Goal: Complete application form

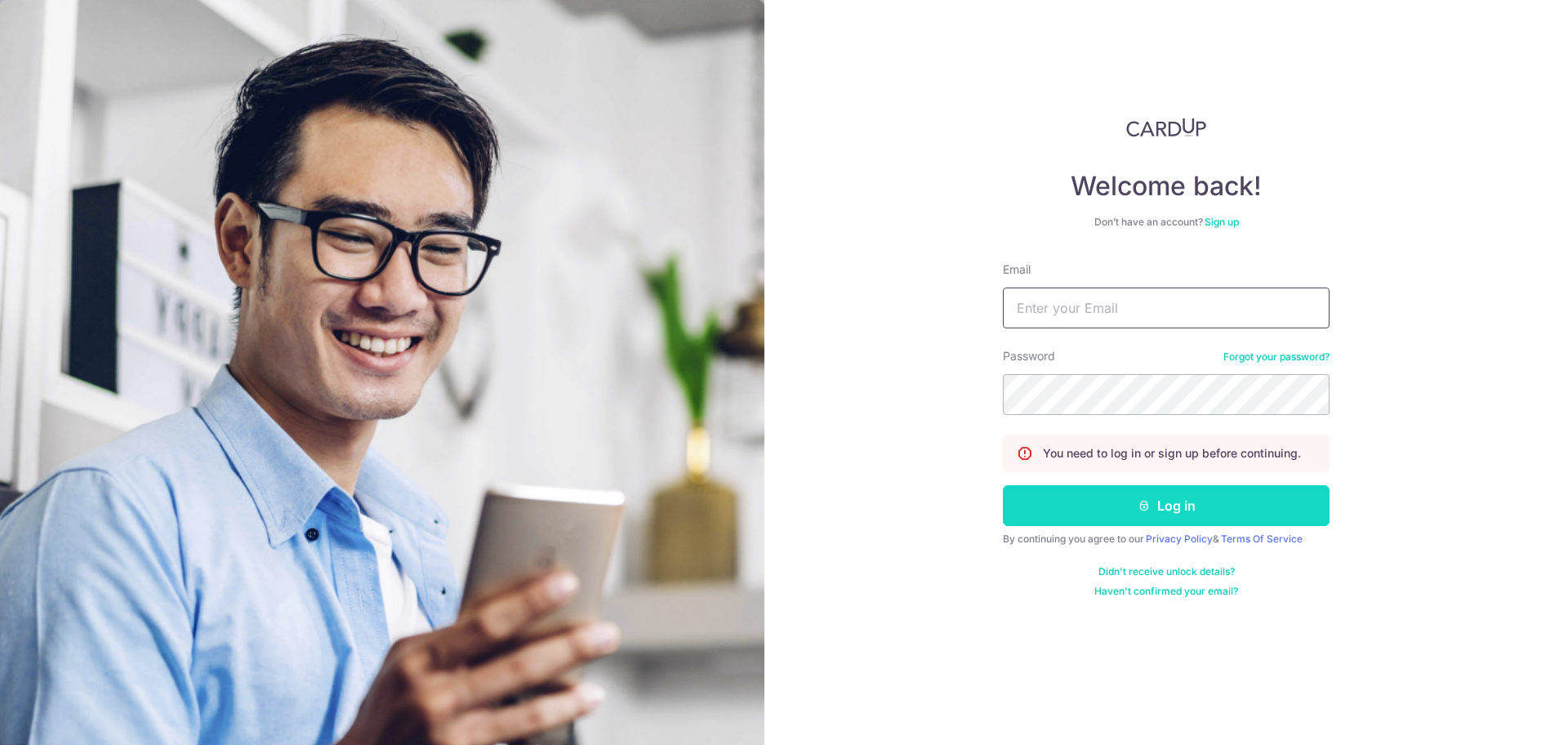
type input "[EMAIL_ADDRESS][DOMAIN_NAME]"
click at [1163, 512] on button "Log in" at bounding box center [1167, 505] width 327 height 40
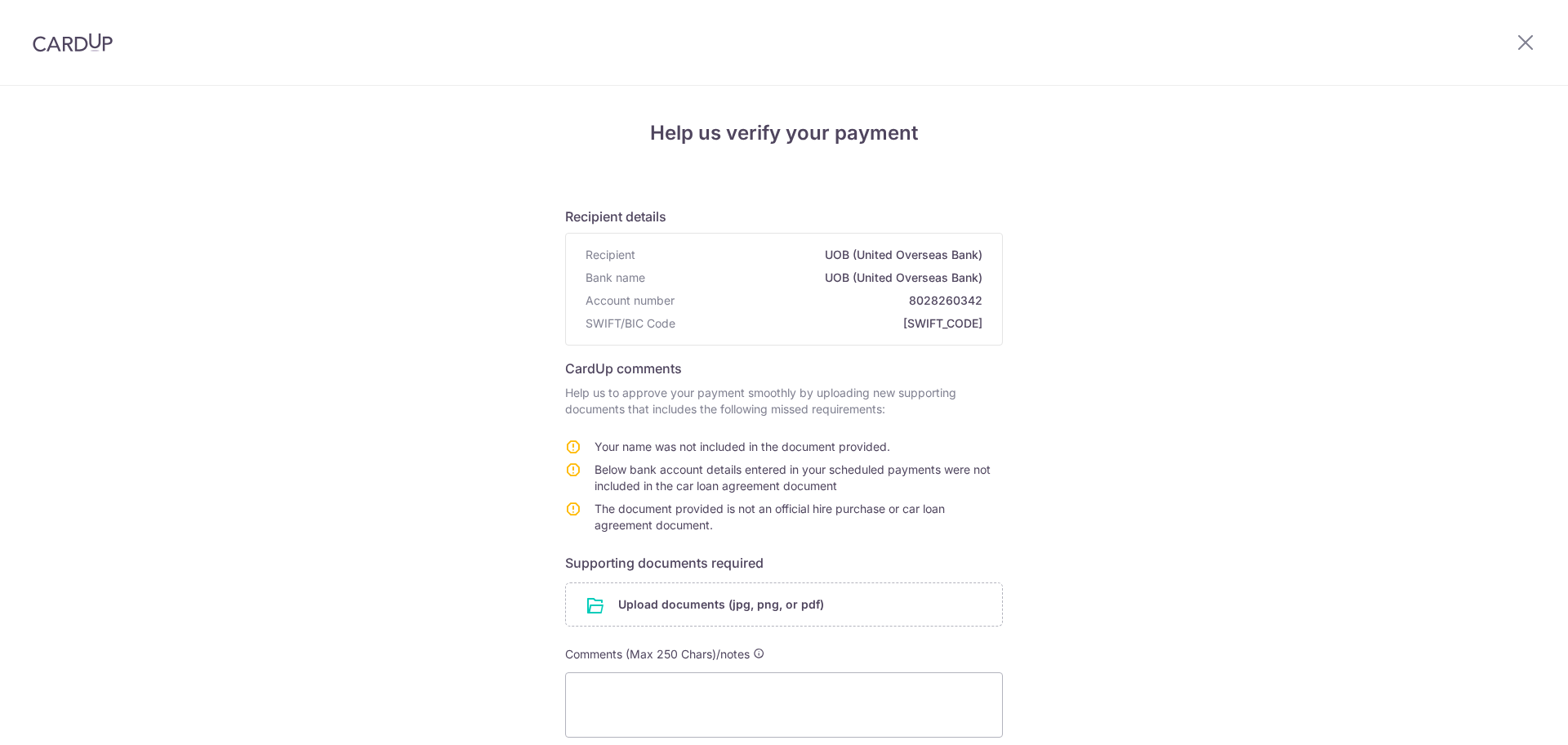
scroll to position [182, 0]
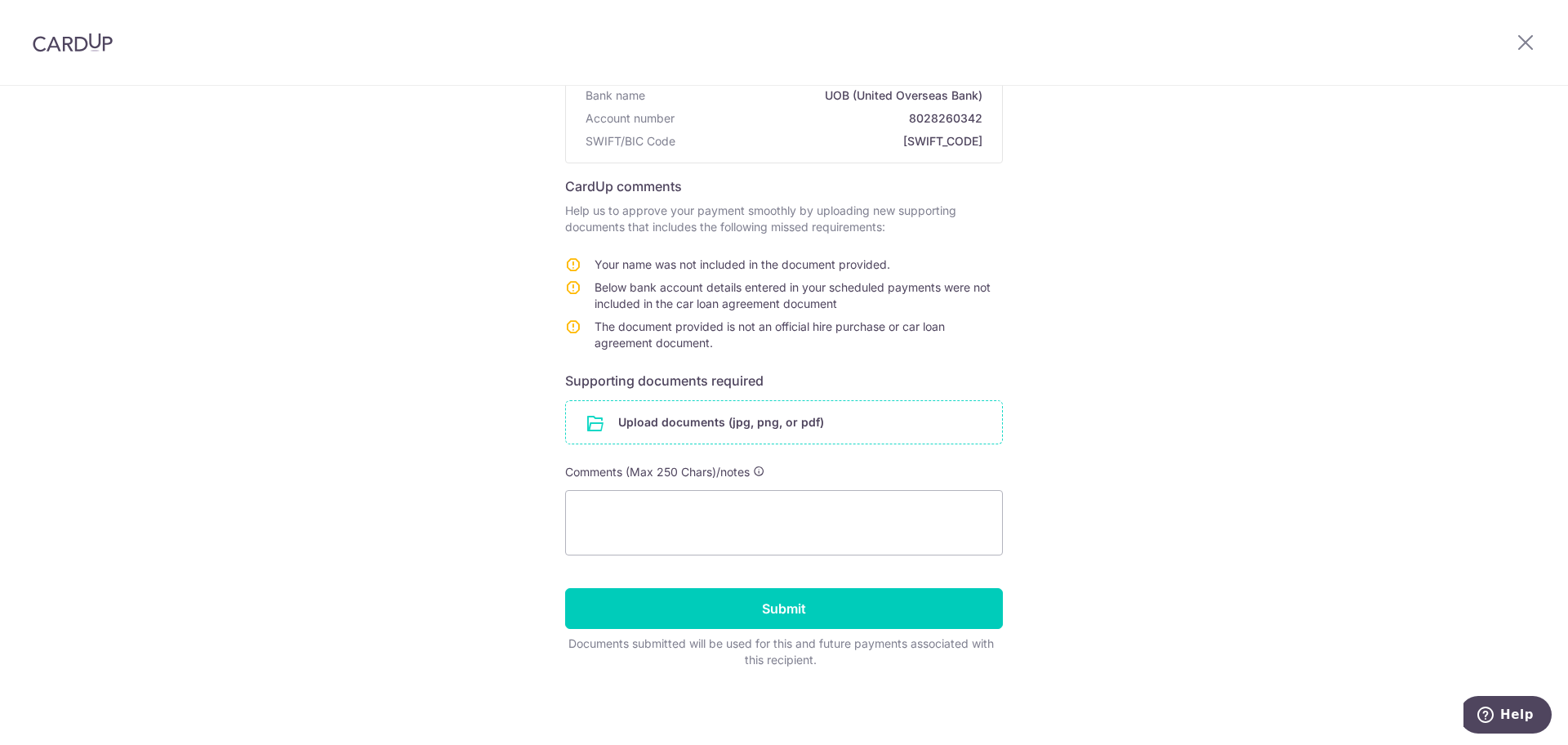
click at [859, 425] on input "file" at bounding box center [784, 423] width 436 height 42
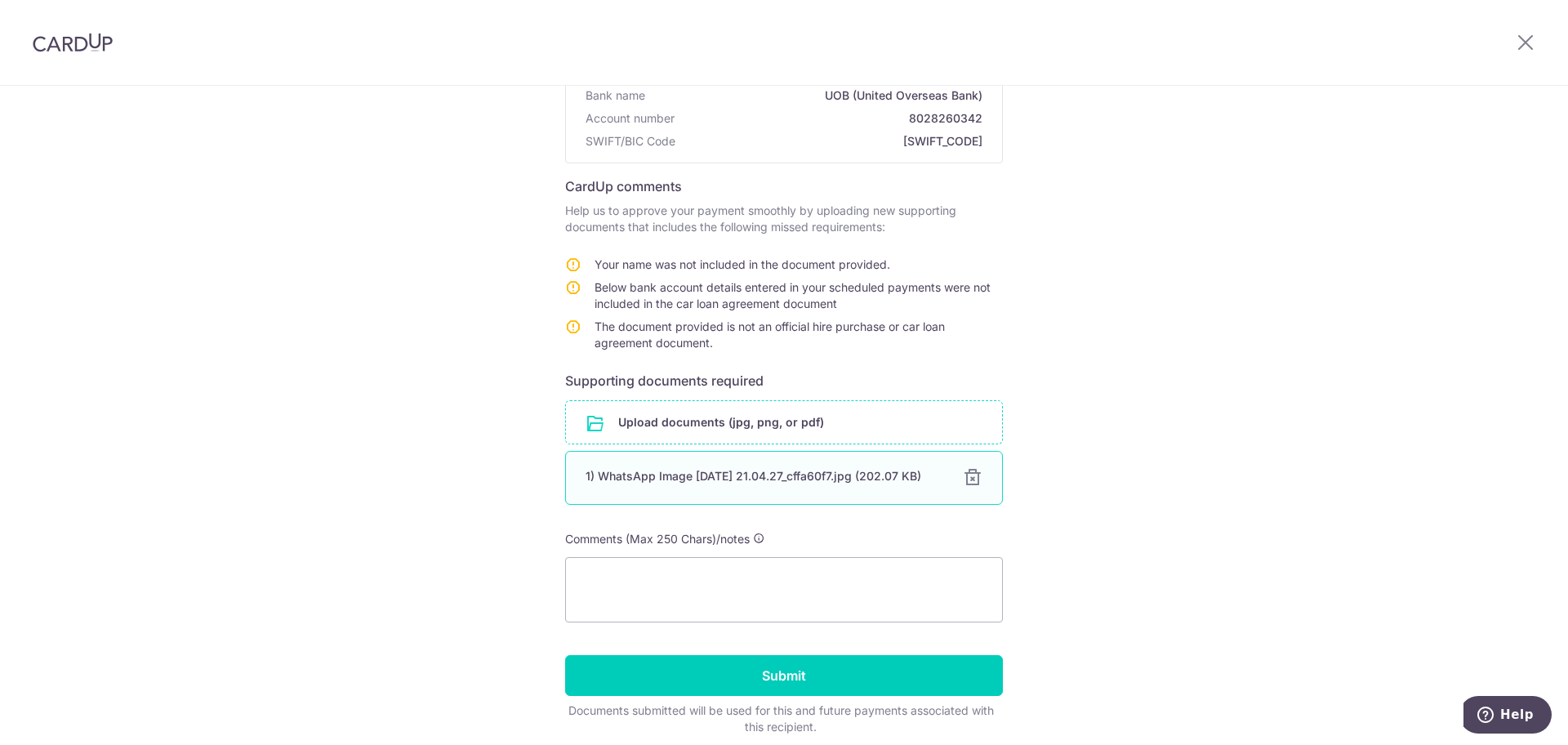
click at [827, 468] on div "1) WhatsApp Image [DATE] 21.04.27_cffa60f7.jpg (202.07 KB)" at bounding box center [765, 477] width 358 height 17
drag, startPoint x: 1426, startPoint y: 385, endPoint x: 1417, endPoint y: 388, distance: 9.5
click at [1427, 384] on div "Help us verify your payment Recipient details Recipient UOB (United Overseas Ba…" at bounding box center [784, 357] width 1568 height 909
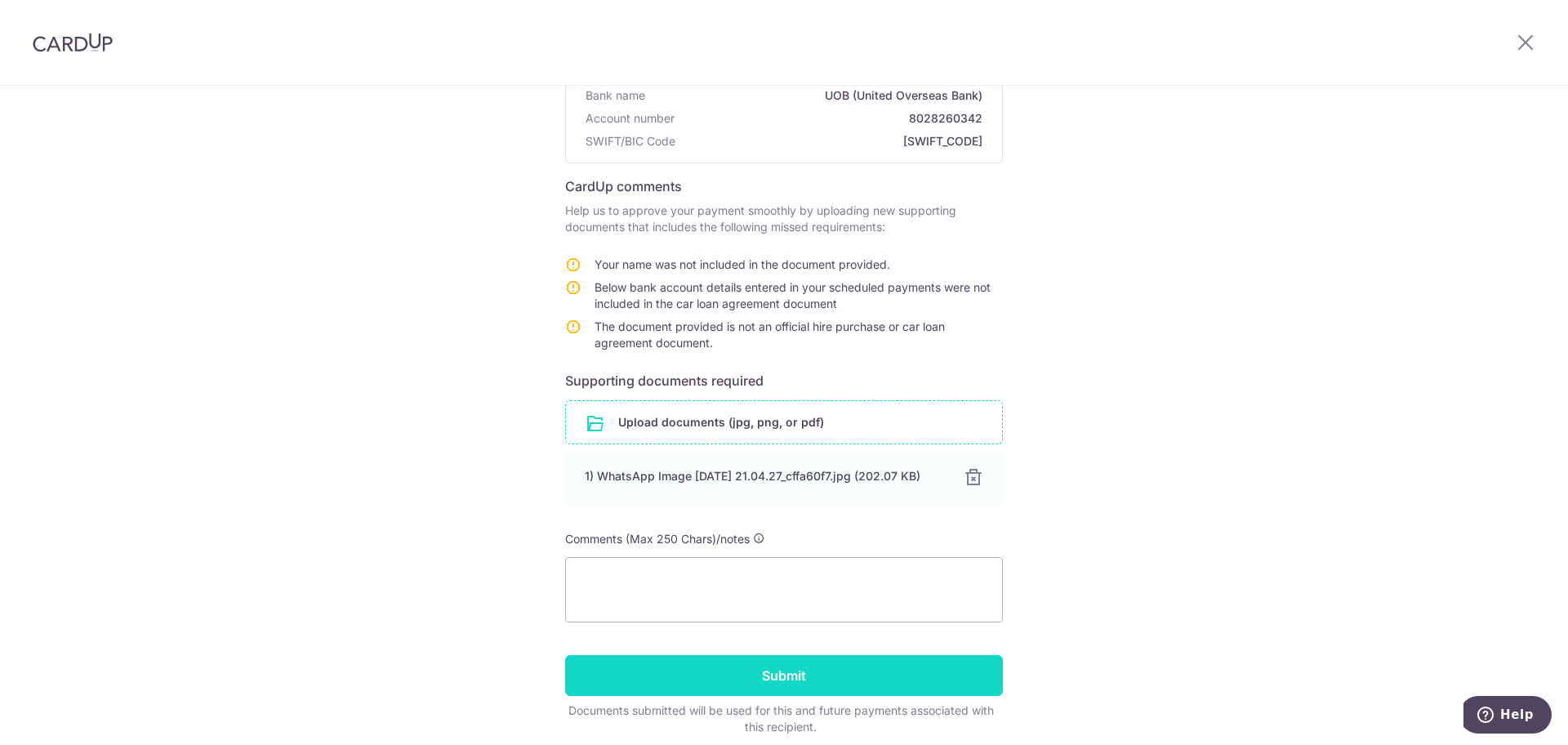
click at [826, 681] on input "Submit" at bounding box center [784, 675] width 438 height 40
